Goal: Transaction & Acquisition: Purchase product/service

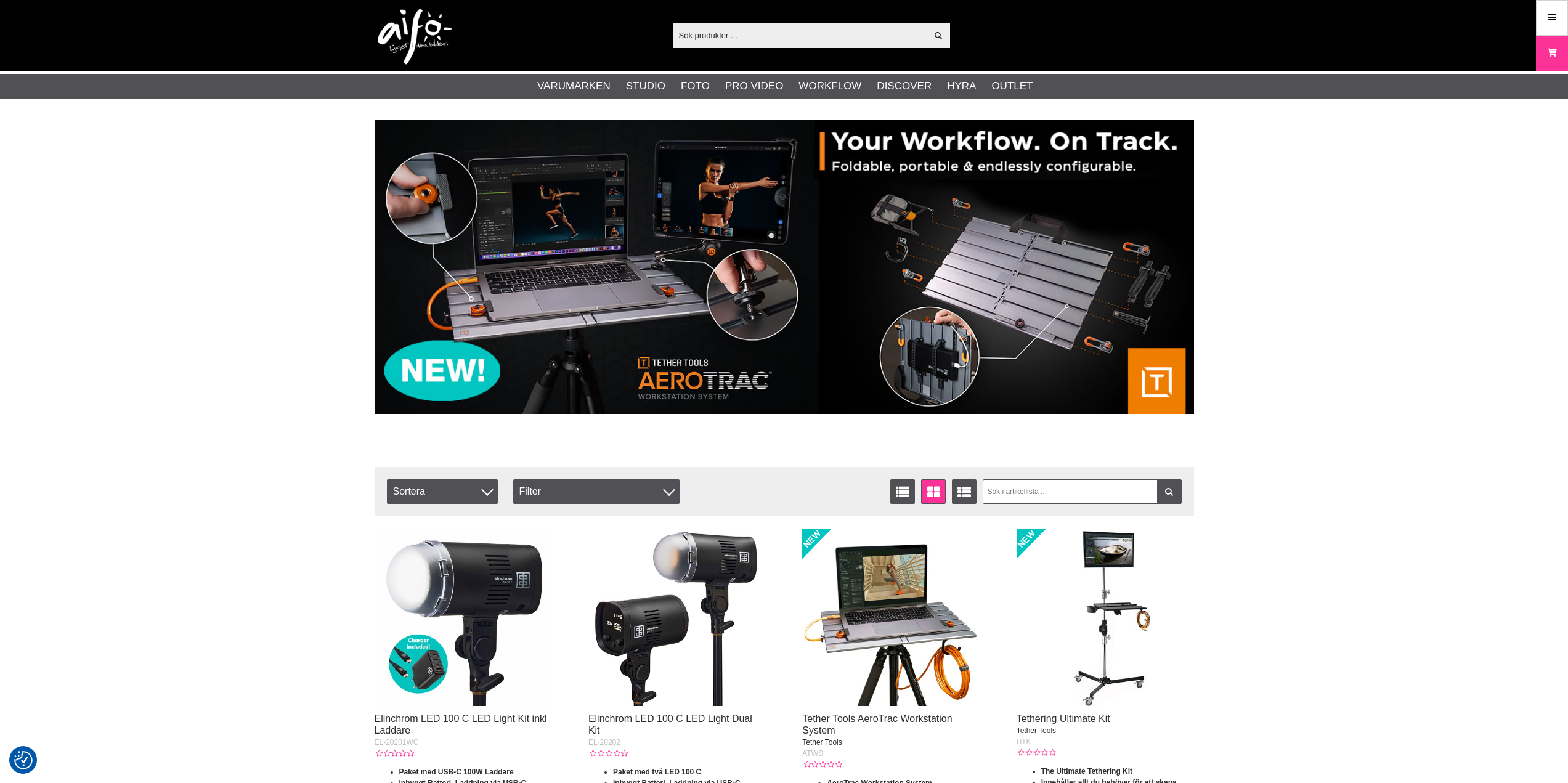
click at [742, 33] on input "text" at bounding box center [800, 34] width 254 height 18
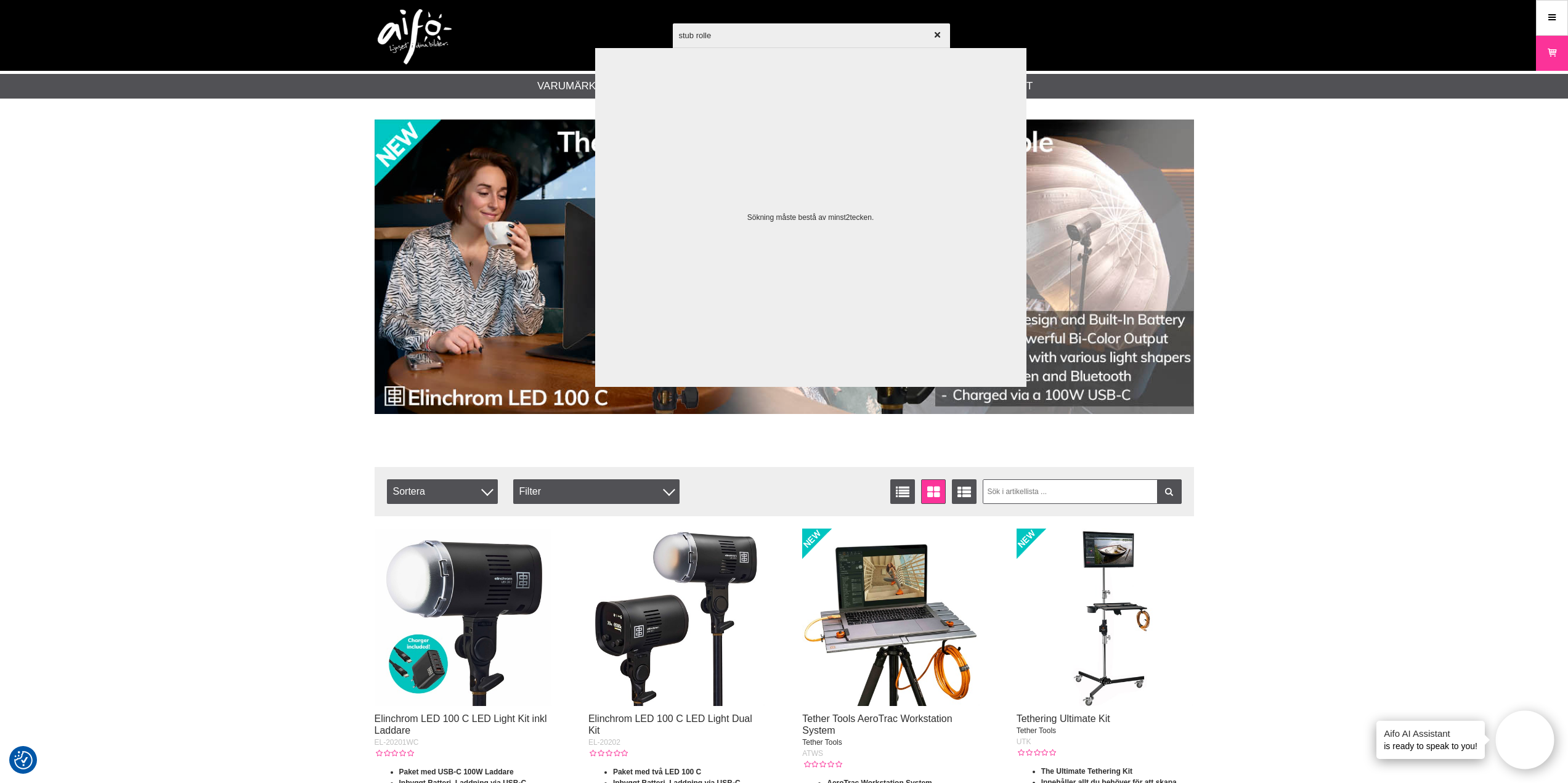
type input "stub roller"
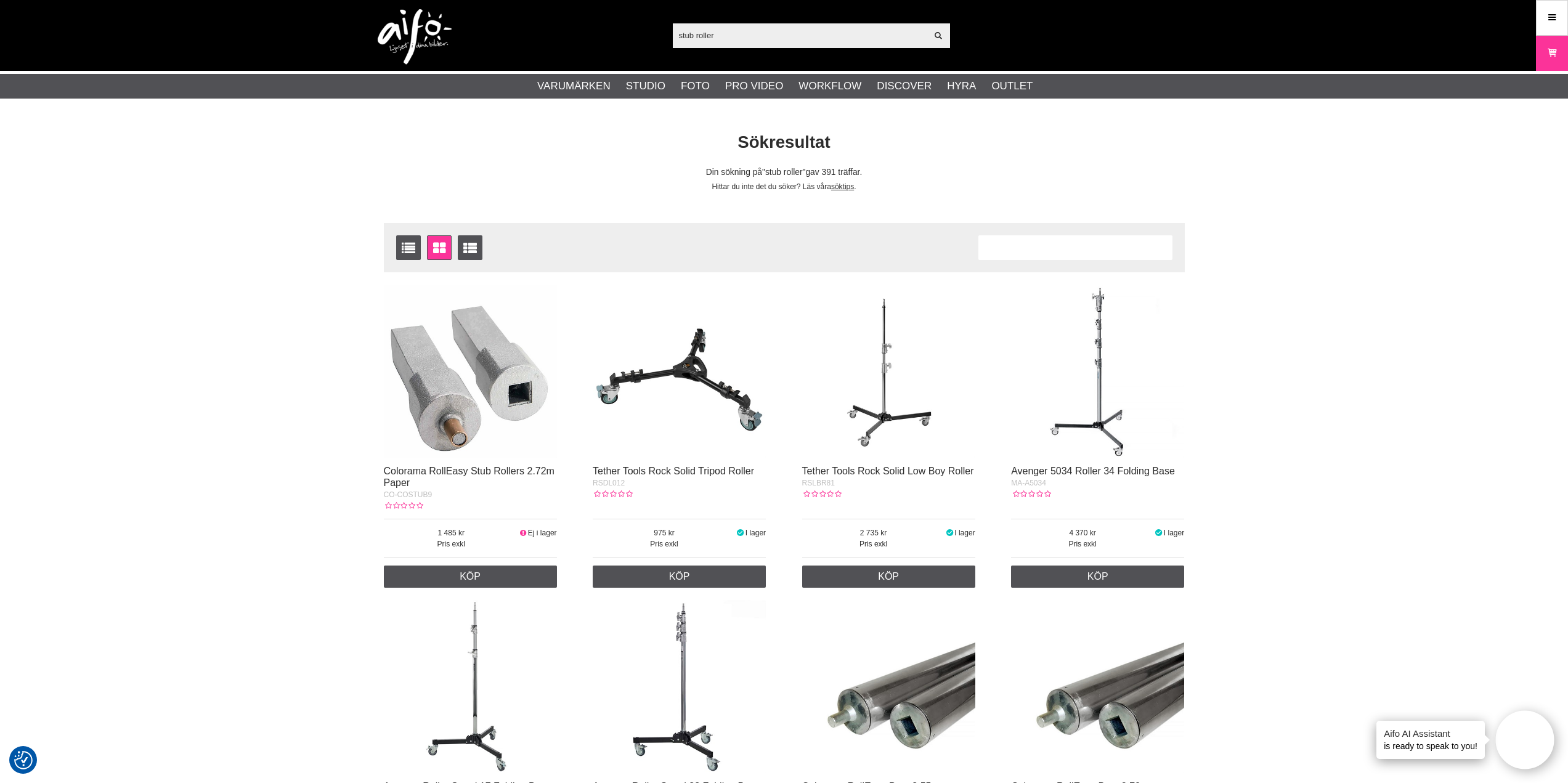
click at [470, 390] on img at bounding box center [470, 371] width 173 height 173
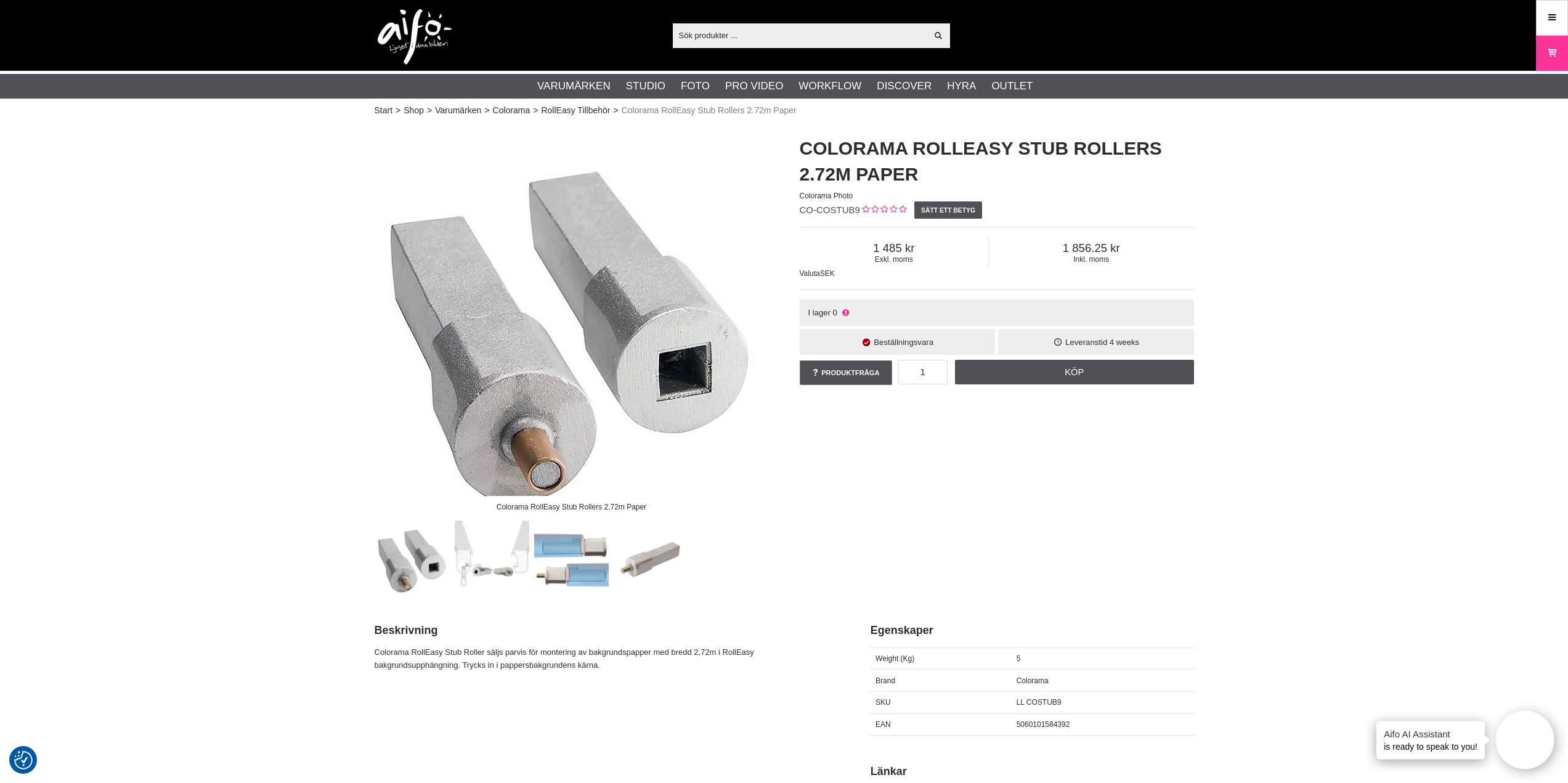
click at [931, 455] on div "Colorama RollEasy Stub Rollers 2.72m Paper Colorama RollEasy Stub Rollers 2.72m…" at bounding box center [784, 359] width 850 height 472
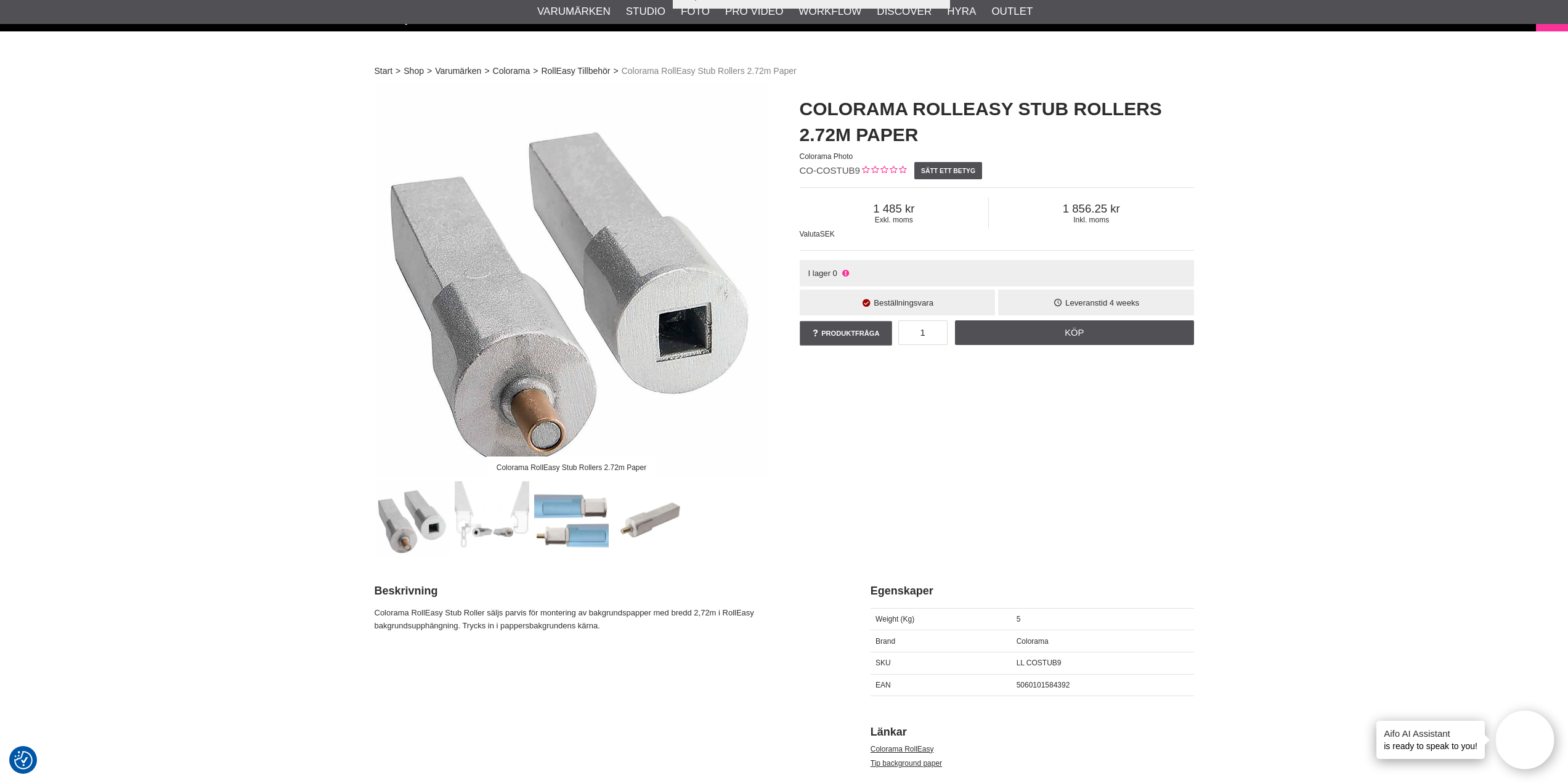
scroll to position [123, 0]
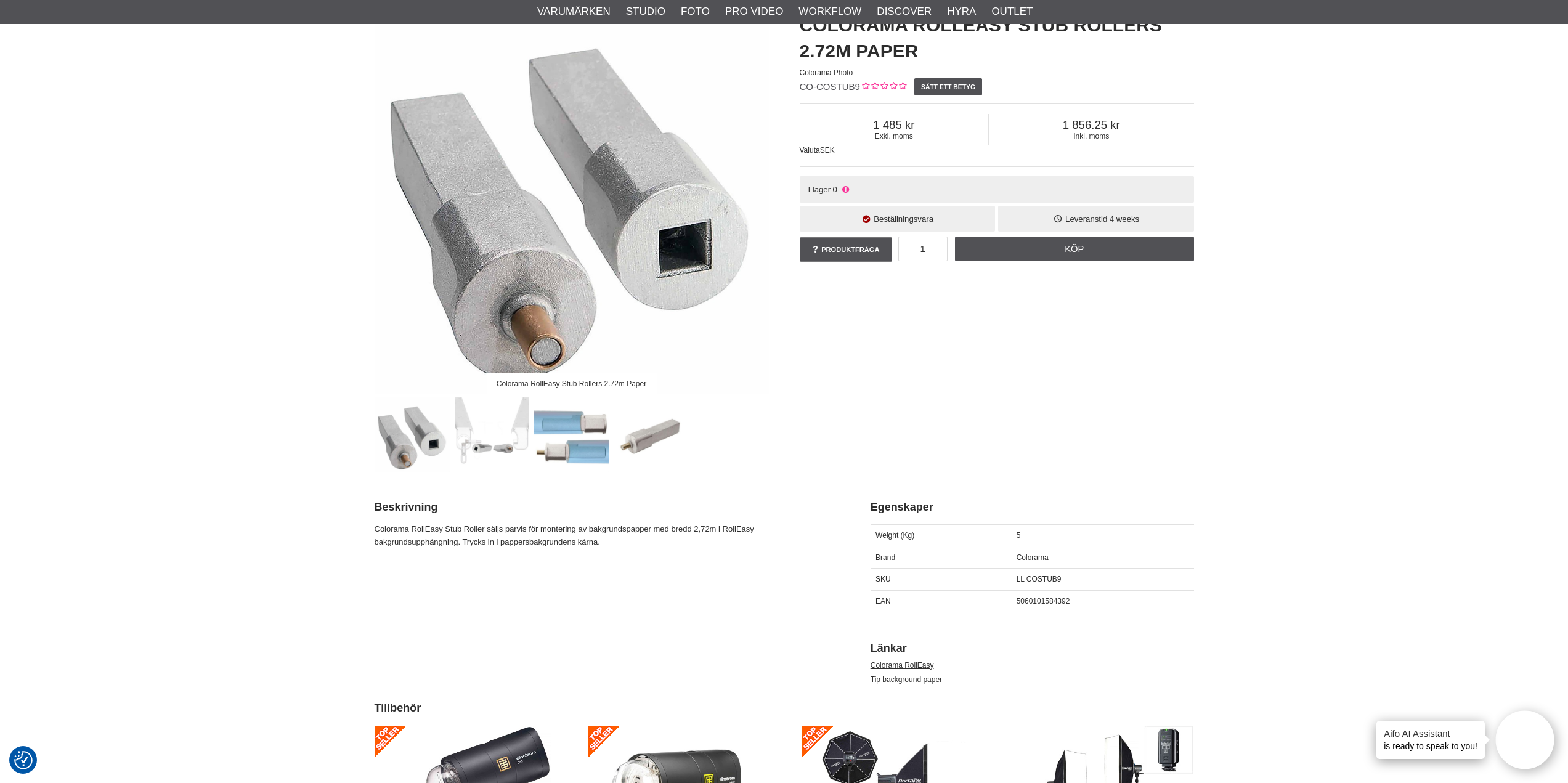
click at [481, 539] on p "Colorama RollEasy Stub Roller säljs parvis för montering av bakgrundspapper med…" at bounding box center [606, 536] width 465 height 26
drag, startPoint x: 596, startPoint y: 533, endPoint x: 684, endPoint y: 533, distance: 88.0
click at [598, 533] on p "Colorama RollEasy Stub Roller säljs parvis för montering av bakgrundspapper med…" at bounding box center [606, 536] width 465 height 26
drag, startPoint x: 707, startPoint y: 532, endPoint x: 714, endPoint y: 532, distance: 7.0
click at [710, 532] on p "Colorama RollEasy Stub Roller säljs parvis för montering av bakgrundspapper med…" at bounding box center [606, 536] width 465 height 26
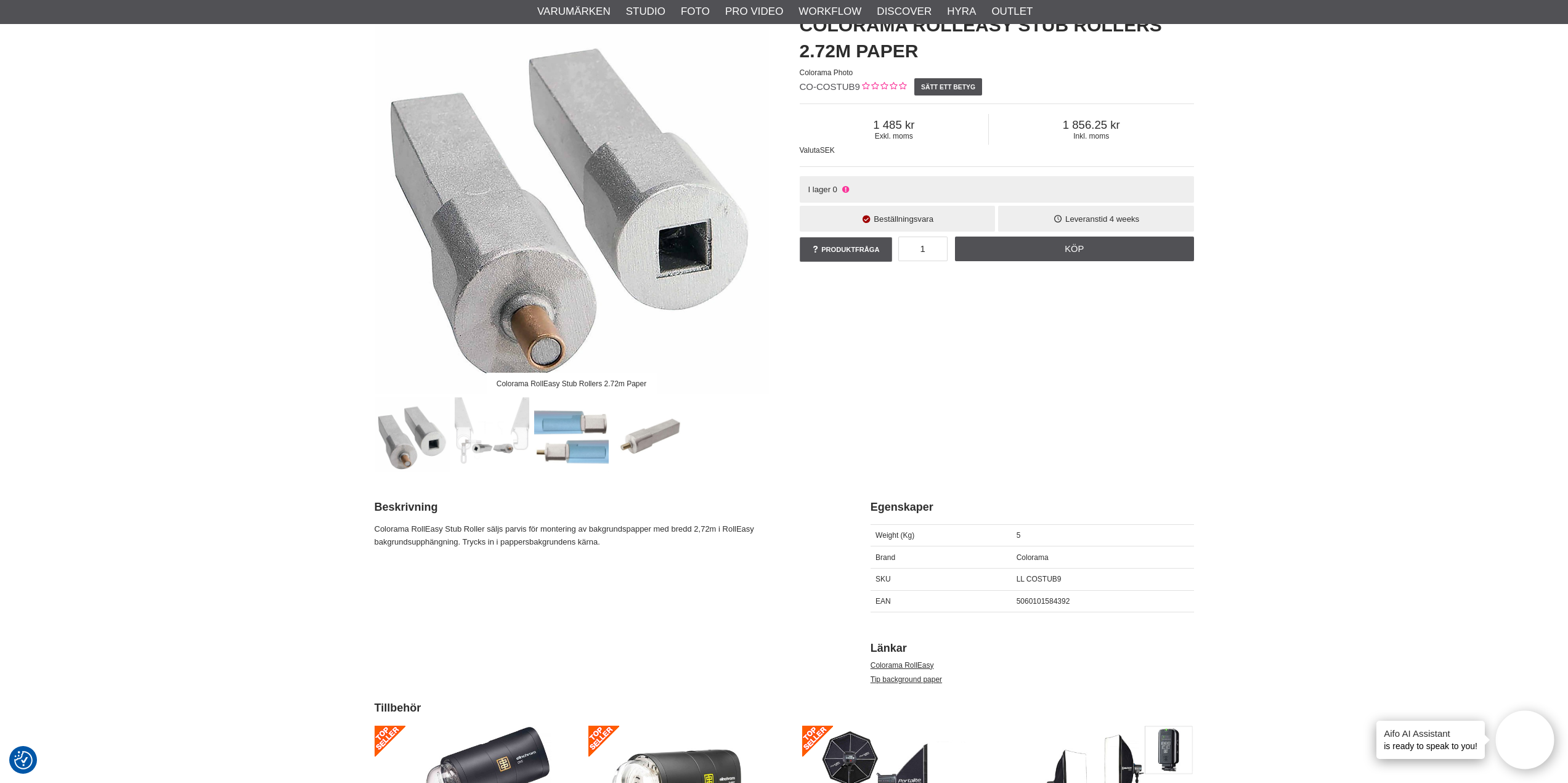
drag, startPoint x: 760, startPoint y: 525, endPoint x: 942, endPoint y: 464, distance: 192.0
click at [760, 525] on p "Colorama RollEasy Stub Roller säljs parvis för montering av bakgrundspapper med…" at bounding box center [606, 536] width 465 height 26
drag, startPoint x: 1070, startPoint y: 388, endPoint x: 1092, endPoint y: 387, distance: 22.0
click at [1070, 388] on div "Colorama RollEasy Stub Rollers 2.72m Paper Colorama RollEasy Stub Rollers 2.72m…" at bounding box center [784, 236] width 850 height 472
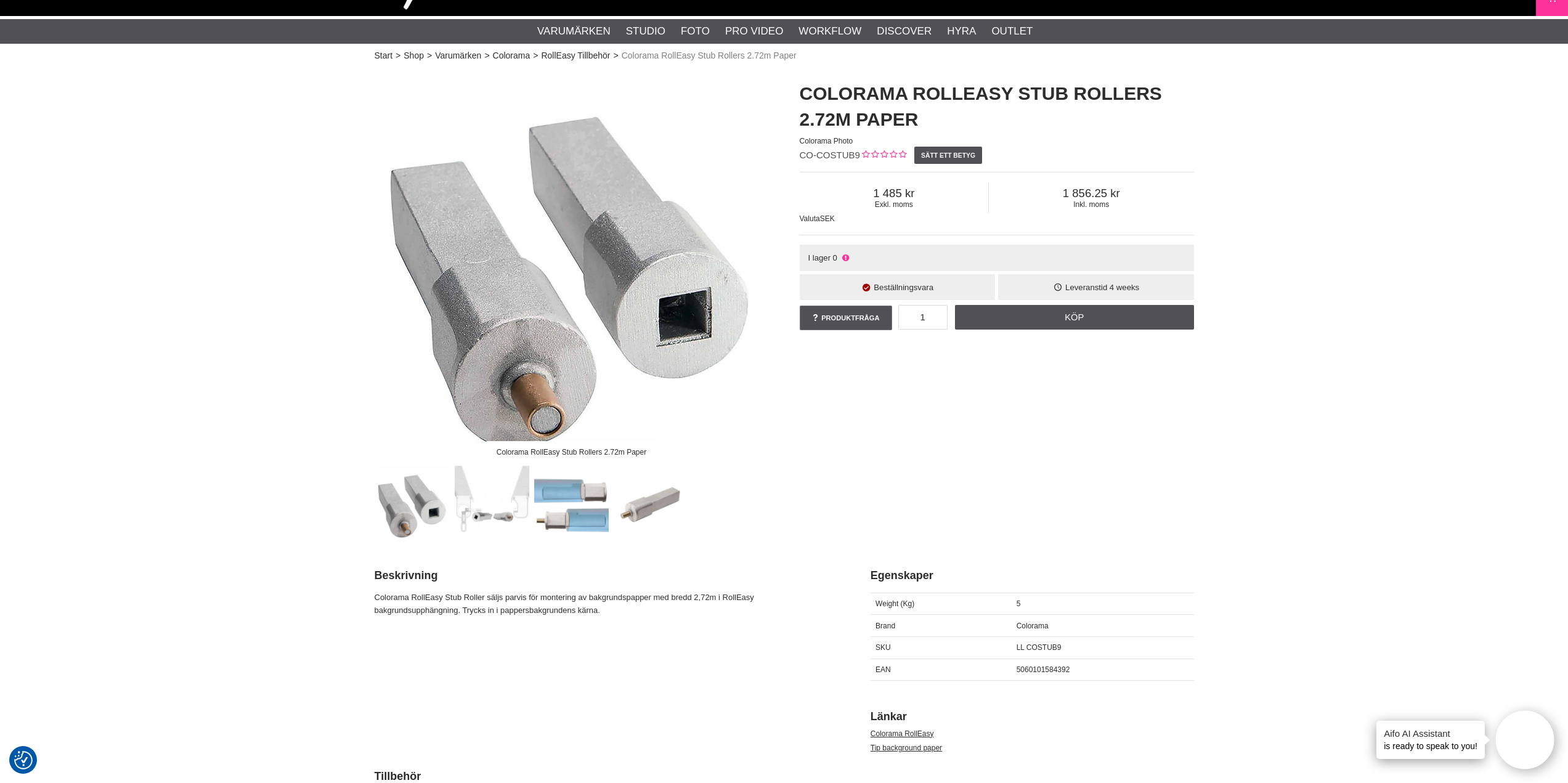
scroll to position [0, 0]
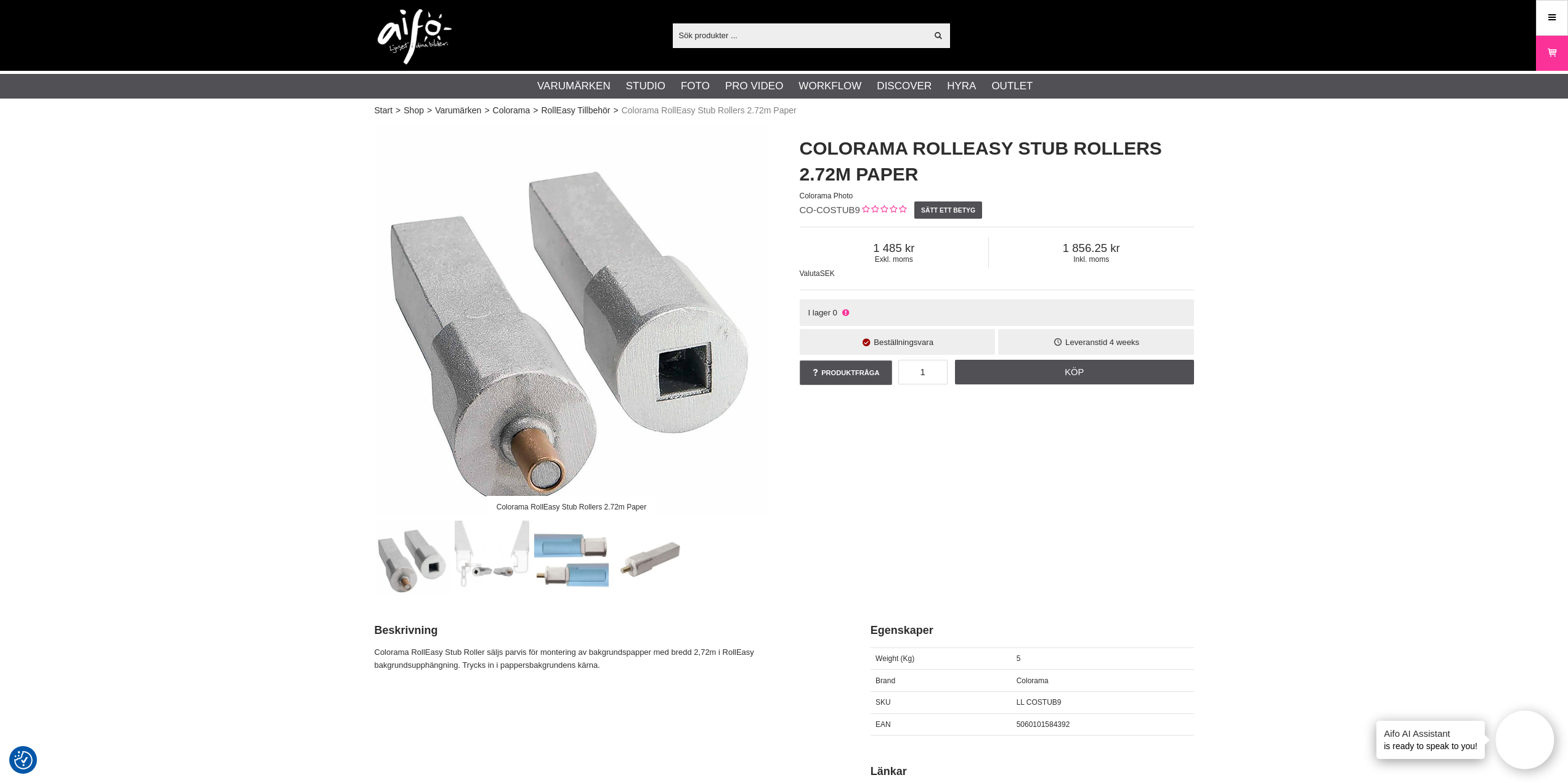
drag, startPoint x: 1120, startPoint y: 481, endPoint x: 1129, endPoint y: 465, distance: 18.4
click at [1120, 481] on div "Colorama RollEasy Stub Rollers 2.72m Paper Colorama RollEasy Stub Rollers 2.72m…" at bounding box center [784, 359] width 850 height 472
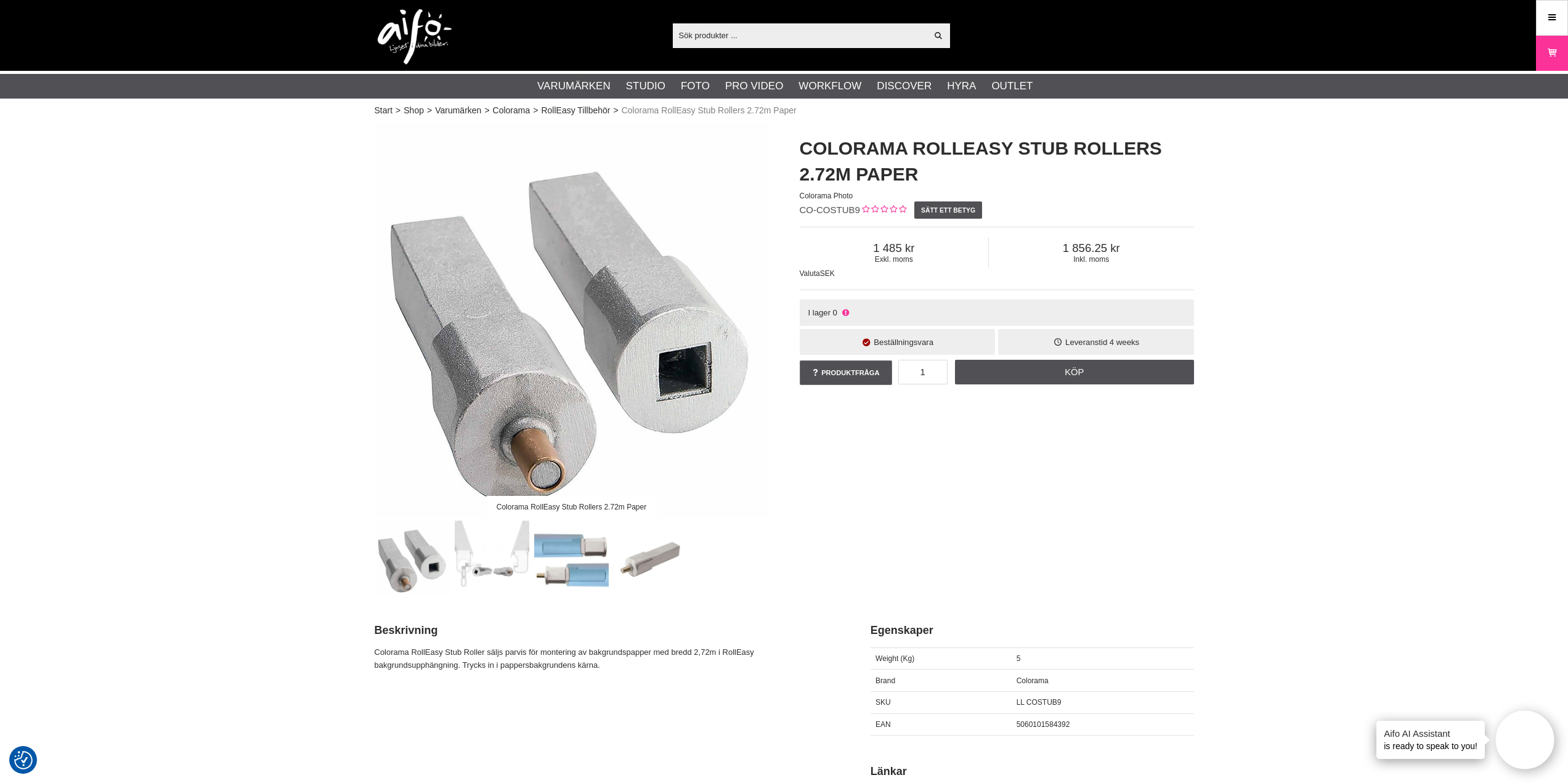
click at [1162, 428] on div "Colorama RollEasy Stub Rollers 2.72m Paper Colorama RollEasy Stub Rollers 2.72m…" at bounding box center [784, 359] width 850 height 472
click at [951, 444] on div "Colorama RollEasy Stub Rollers 2.72m Paper Colorama RollEasy Stub Rollers 2.72m…" at bounding box center [784, 359] width 850 height 472
